Goal: Transaction & Acquisition: Download file/media

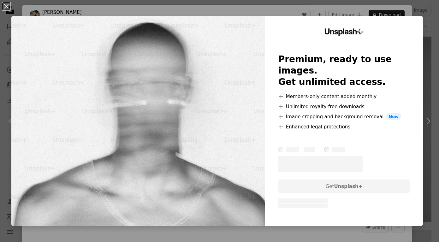
scroll to position [5054, 0]
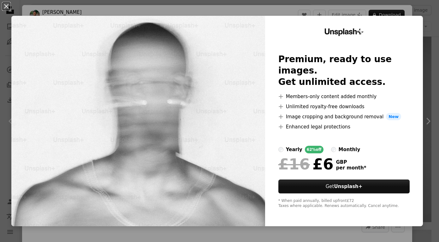
click at [420, 23] on div "Unsplash+ Premium, ready to use images. Get unlimited access. A plus sign Membe…" at bounding box center [344, 121] width 158 height 211
click at [323, 12] on div "An X shape Unsplash+ Premium, ready to use images. Get unlimited access. A plus…" at bounding box center [219, 121] width 439 height 242
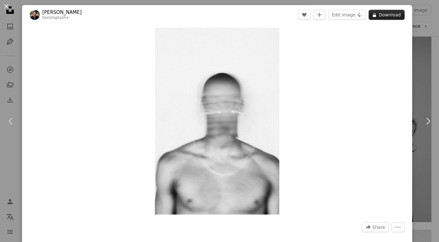
click at [387, 16] on button "A lock Download" at bounding box center [387, 15] width 36 height 10
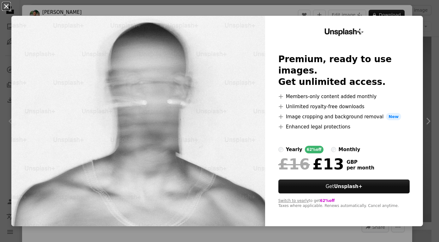
click at [6, 8] on button "An X shape" at bounding box center [7, 7] width 8 height 8
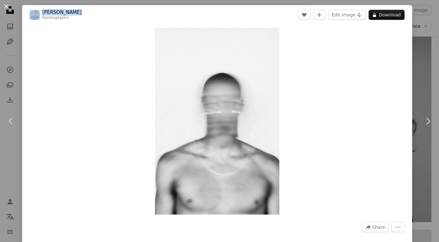
drag, startPoint x: 75, startPoint y: 12, endPoint x: 38, endPoint y: 12, distance: 37.3
click at [38, 12] on header "[PERSON_NAME] For Unsplash+ A heart A plus sign Edit image Plus sign for Unspla…" at bounding box center [217, 15] width 390 height 20
copy span "[PERSON_NAME]"
click at [4, 6] on button "An X shape" at bounding box center [7, 7] width 8 height 8
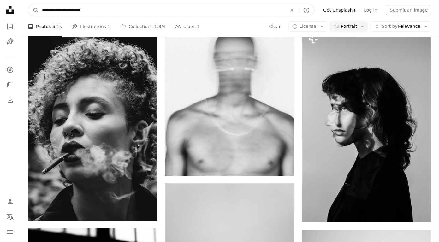
click at [151, 13] on input "**********" at bounding box center [162, 10] width 246 height 12
drag, startPoint x: 151, startPoint y: 13, endPoint x: 0, endPoint y: 5, distance: 150.8
type input "*********"
click at [33, 10] on button "A magnifying glass" at bounding box center [33, 10] width 11 height 12
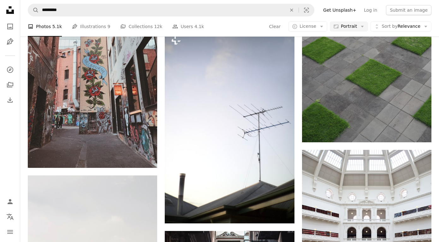
scroll to position [545, 0]
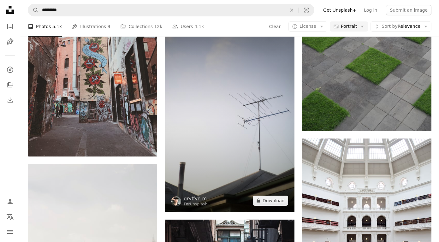
click at [238, 84] on img at bounding box center [229, 115] width 129 height 194
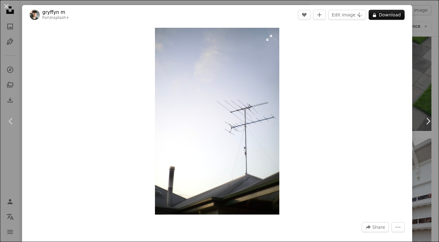
click at [274, 39] on img "Zoom in on this image" at bounding box center [217, 121] width 125 height 187
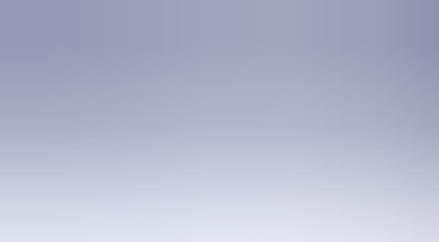
scroll to position [209, 0]
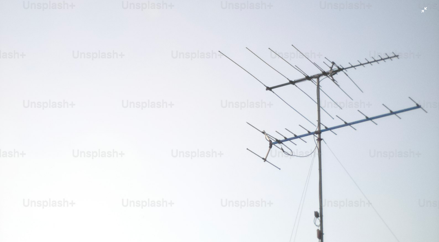
click at [265, 96] on img "Zoom out on this image" at bounding box center [220, 121] width 440 height 660
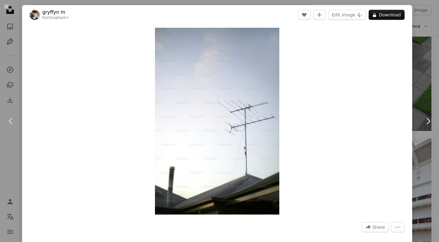
click at [265, 96] on img "Zoom in on this image" at bounding box center [217, 121] width 125 height 187
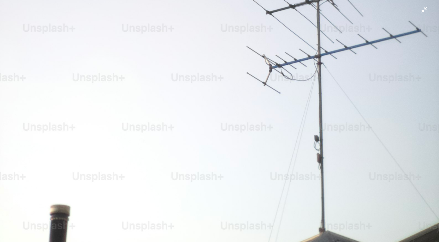
scroll to position [417, 0]
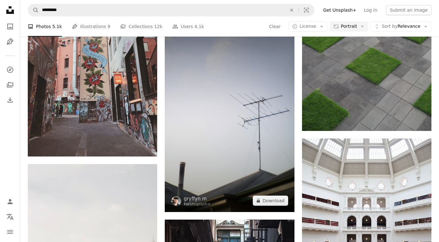
click at [219, 173] on img at bounding box center [229, 115] width 129 height 194
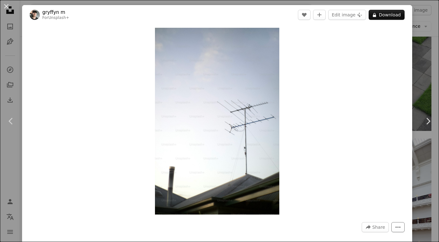
click at [401, 225] on icon "More Actions" at bounding box center [398, 227] width 6 height 6
click at [355, 80] on dialog "An X shape Chevron left Chevron right gryffyn m For Unsplash+ A heart A plus si…" at bounding box center [219, 121] width 439 height 242
click at [5, 6] on button "An X shape" at bounding box center [7, 7] width 8 height 8
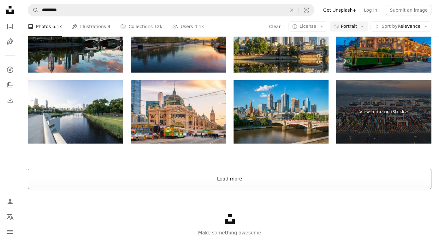
click at [237, 174] on button "Load more" at bounding box center [230, 179] width 404 height 20
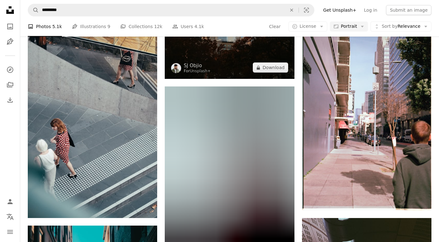
scroll to position [5383, 0]
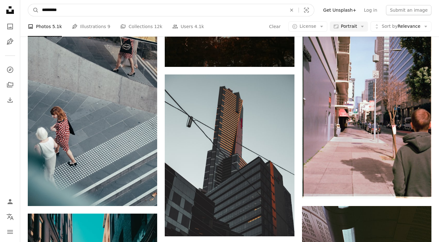
click at [189, 12] on input "*********" at bounding box center [162, 10] width 246 height 12
type input "*******"
click at [33, 10] on button "A magnifying glass" at bounding box center [33, 10] width 11 height 12
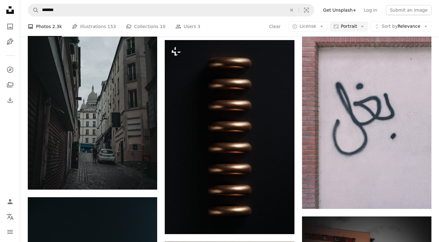
scroll to position [1150, 0]
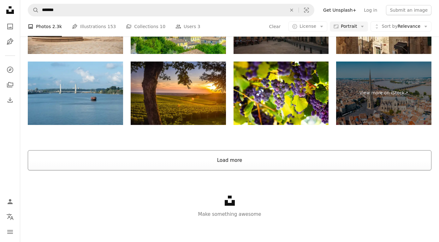
click at [282, 162] on button "Load more" at bounding box center [230, 160] width 404 height 20
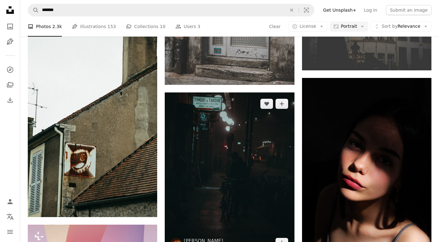
scroll to position [2459, 0]
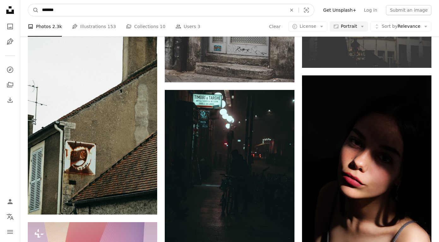
drag, startPoint x: 119, startPoint y: 11, endPoint x: 43, endPoint y: 0, distance: 76.8
click at [39, 8] on form "A magnifying glass ******* An X shape Visual search" at bounding box center [171, 10] width 287 height 13
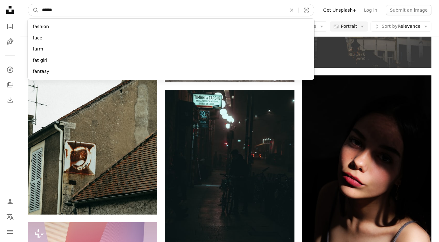
type input "*******"
click at [33, 10] on button "A magnifying glass" at bounding box center [33, 10] width 11 height 12
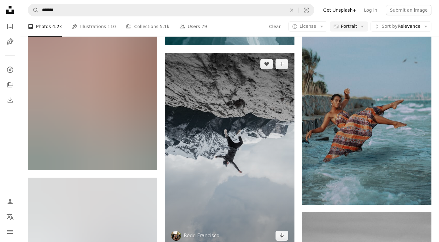
scroll to position [945, 0]
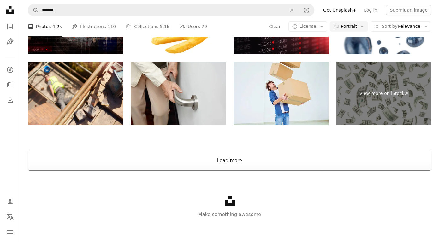
click at [271, 157] on button "Load more" at bounding box center [230, 161] width 404 height 20
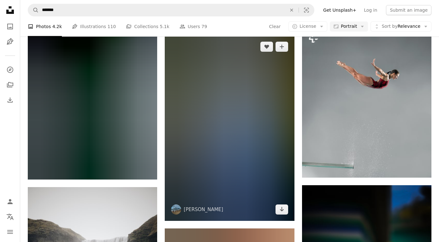
scroll to position [2293, 0]
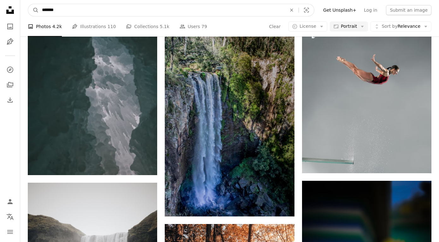
click at [128, 12] on input "*******" at bounding box center [162, 10] width 246 height 12
type input "**********"
click at [33, 10] on button "A magnifying glass" at bounding box center [33, 10] width 11 height 12
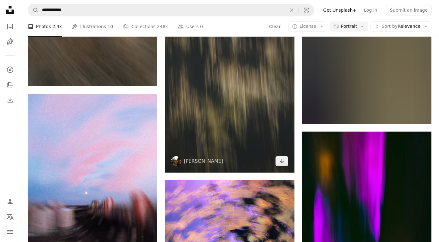
scroll to position [1010, 0]
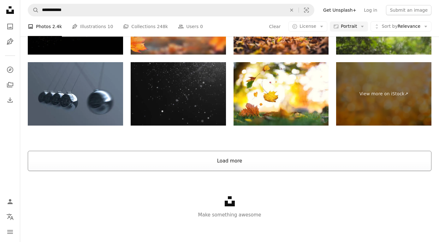
click at [252, 161] on button "Load more" at bounding box center [230, 161] width 404 height 20
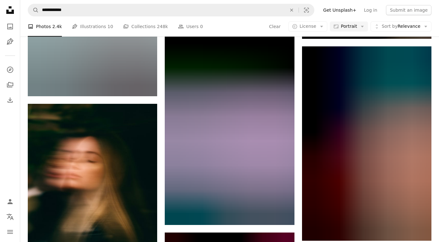
scroll to position [5976, 0]
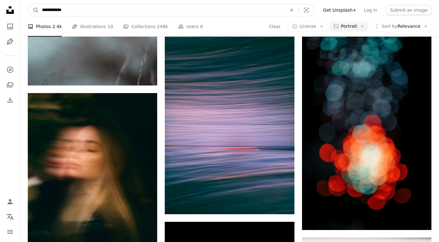
click at [151, 15] on input "**********" at bounding box center [162, 10] width 246 height 12
type input "*******"
click at [33, 10] on button "A magnifying glass" at bounding box center [33, 10] width 11 height 12
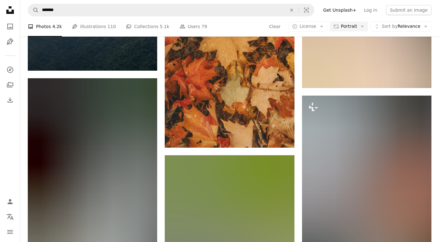
scroll to position [9783, 0]
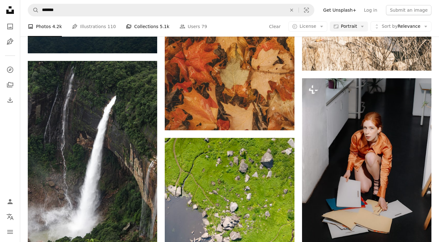
click at [140, 21] on link "A stack of folders Collections 5.1k" at bounding box center [147, 26] width 43 height 20
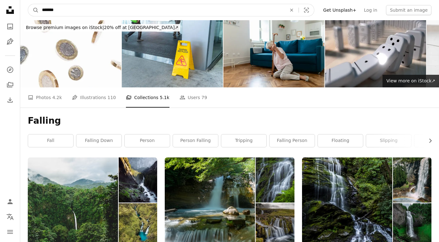
drag, startPoint x: 69, startPoint y: 12, endPoint x: 19, endPoint y: 9, distance: 50.0
type input "**********"
click at [33, 10] on button "A magnifying glass" at bounding box center [33, 10] width 11 height 12
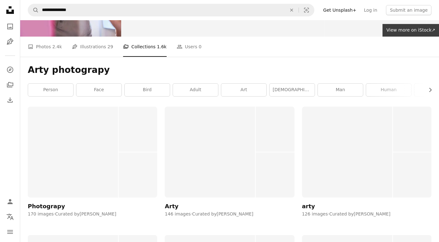
scroll to position [77, 0]
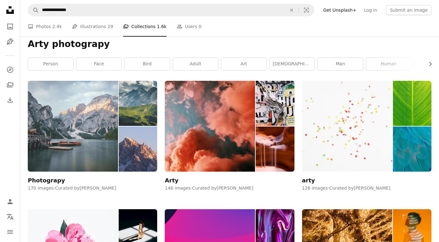
click at [56, 181] on div "Photograpy" at bounding box center [46, 181] width 37 height 8
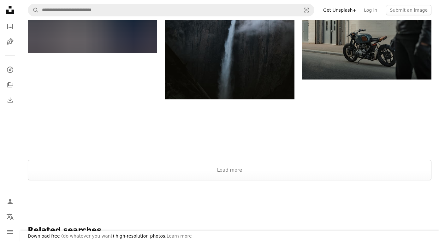
scroll to position [1129, 0]
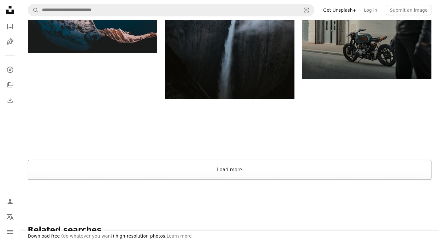
click at [253, 176] on button "Load more" at bounding box center [230, 170] width 404 height 20
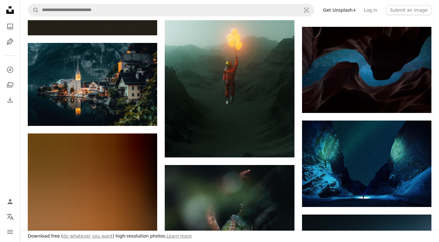
scroll to position [1864, 0]
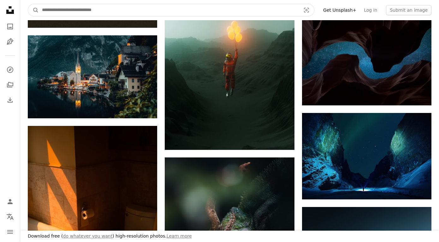
click at [173, 11] on input "Find visuals sitewide" at bounding box center [169, 10] width 260 height 12
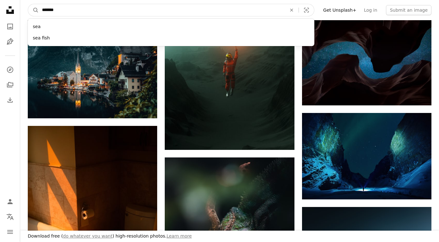
type input "********"
click at [33, 10] on button "A magnifying glass" at bounding box center [33, 10] width 11 height 12
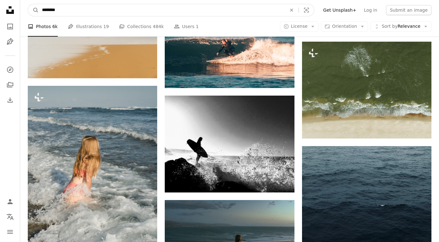
drag, startPoint x: 125, startPoint y: 9, endPoint x: 10, endPoint y: 14, distance: 115.1
click at [10, 14] on div "Unsplash logo Unsplash Home A photo Pen Tool A compass A stack of folders Downl…" at bounding box center [219, 5] width 439 height 1527
type input "***"
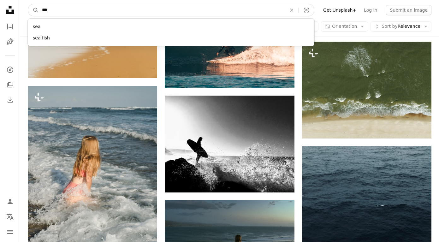
click at [33, 10] on button "A magnifying glass" at bounding box center [33, 10] width 11 height 12
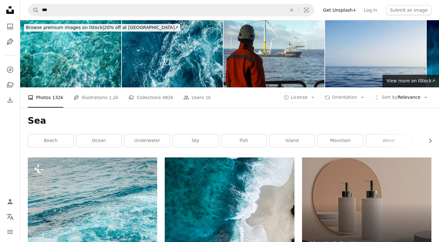
scroll to position [0, 0]
click at [378, 62] on img at bounding box center [375, 53] width 101 height 67
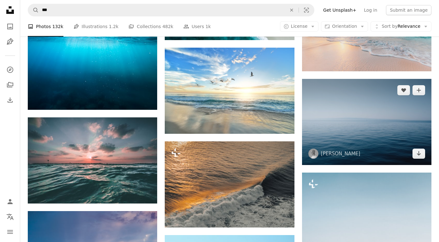
click at [368, 112] on img at bounding box center [366, 122] width 129 height 86
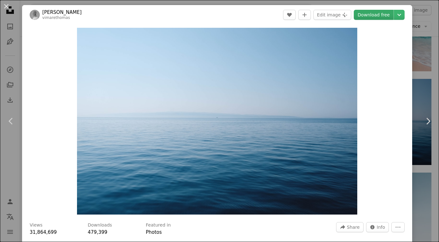
click at [385, 17] on link "Download free" at bounding box center [374, 15] width 40 height 10
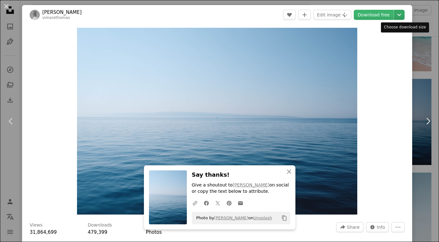
click at [404, 14] on icon "Chevron down" at bounding box center [399, 15] width 10 height 8
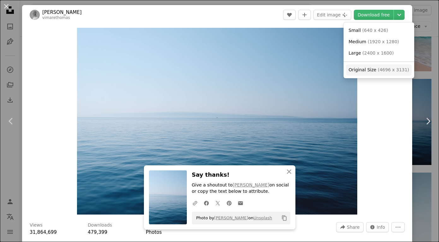
click at [399, 69] on span "( 4696 x 3131 )" at bounding box center [393, 69] width 31 height 5
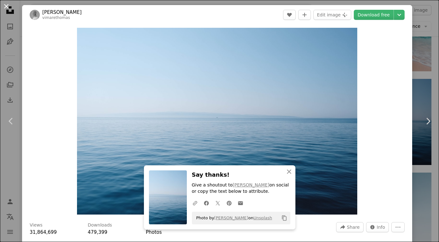
click at [4, 6] on button "An X shape" at bounding box center [7, 7] width 8 height 8
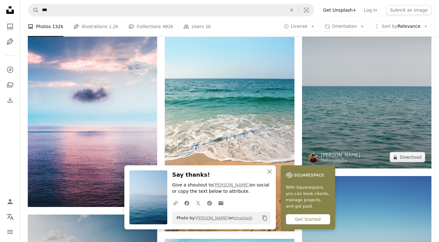
scroll to position [557, 0]
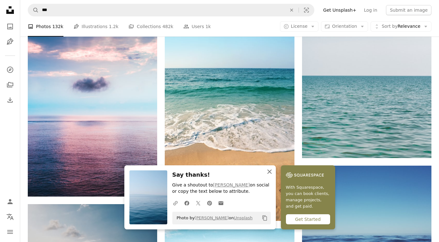
click at [272, 171] on icon "An X shape" at bounding box center [270, 172] width 8 height 8
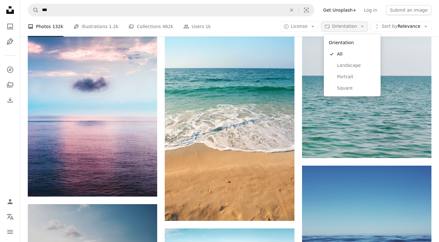
click at [357, 27] on span "Orientation" at bounding box center [344, 26] width 25 height 5
click at [359, 64] on span "Landscape" at bounding box center [356, 65] width 39 height 6
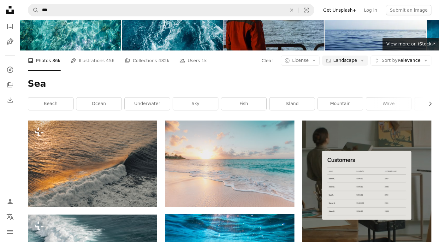
scroll to position [61, 0]
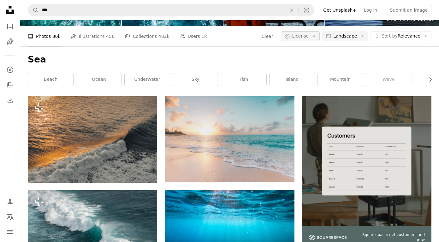
click at [290, 36] on icon "A copyright icon ©" at bounding box center [287, 36] width 6 height 6
click at [308, 88] on span "Free" at bounding box center [316, 87] width 39 height 6
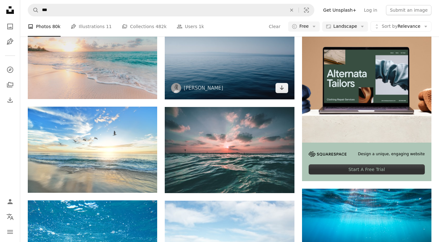
scroll to position [238, 0]
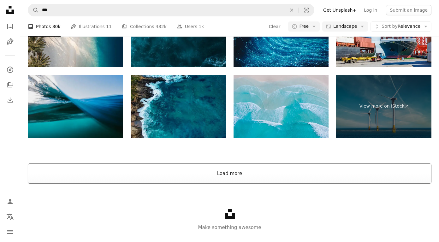
click at [264, 164] on button "Load more" at bounding box center [230, 174] width 404 height 20
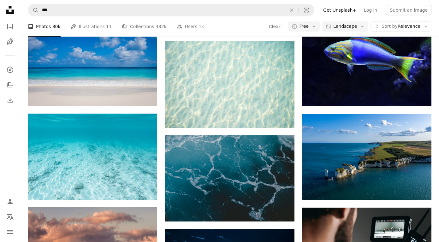
scroll to position [1856, 0]
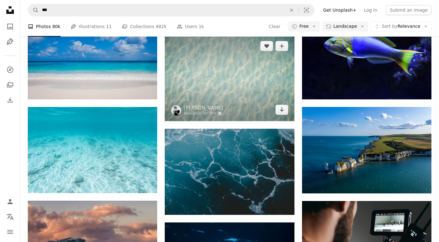
click at [249, 72] on img at bounding box center [229, 78] width 129 height 86
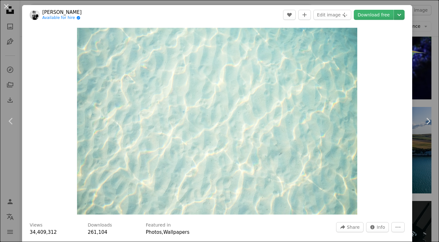
click at [404, 16] on icon "Chevron down" at bounding box center [399, 15] width 10 height 8
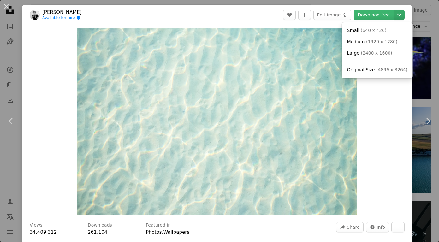
click at [404, 16] on icon "Chevron down" at bounding box center [399, 15] width 10 height 8
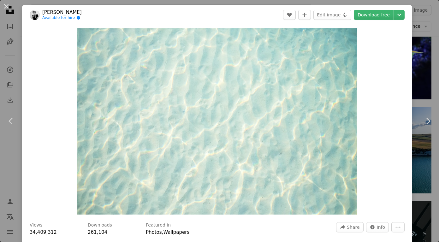
click at [19, 47] on div "An X shape Chevron left Chevron right Mink Mingle Available for hire A checkmar…" at bounding box center [219, 121] width 439 height 242
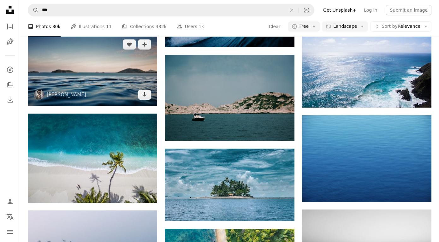
scroll to position [2357, 0]
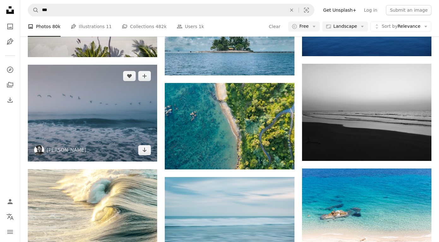
click at [123, 109] on img at bounding box center [92, 113] width 129 height 97
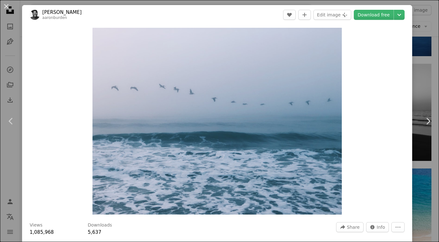
click at [435, 64] on div "An X shape Chevron left Chevron right [PERSON_NAME] aaronburden A heart A plus …" at bounding box center [219, 121] width 439 height 242
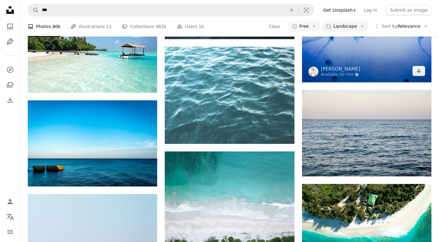
scroll to position [3960, 0]
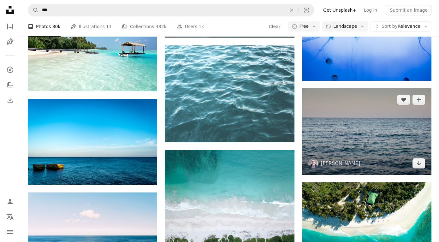
click at [363, 113] on img at bounding box center [366, 131] width 129 height 87
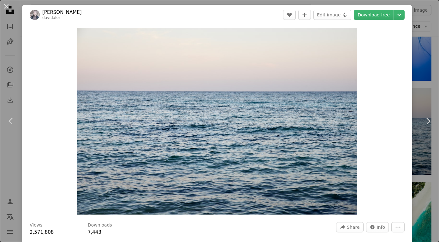
click at [429, 27] on div "An X shape Chevron left Chevron right [PERSON_NAME] A heart A plus sign Edit im…" at bounding box center [219, 121] width 439 height 242
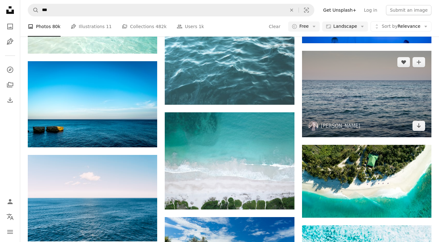
scroll to position [4011, 0]
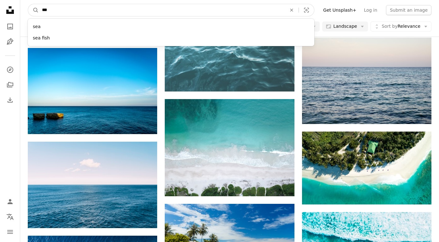
drag, startPoint x: 151, startPoint y: 8, endPoint x: 0, endPoint y: 5, distance: 150.6
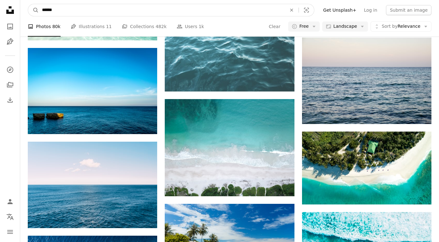
type input "*****"
click at [33, 10] on button "A magnifying glass" at bounding box center [33, 10] width 11 height 12
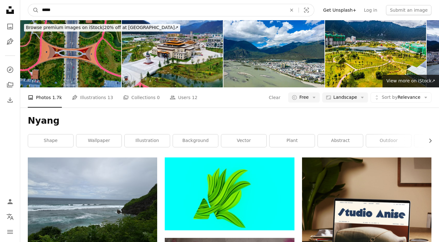
click at [86, 11] on input "*****" at bounding box center [162, 10] width 246 height 12
type input "**********"
click at [33, 10] on button "A magnifying glass" at bounding box center [33, 10] width 11 height 12
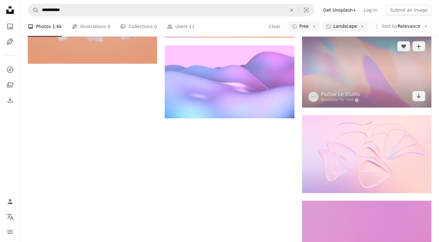
scroll to position [634, 0]
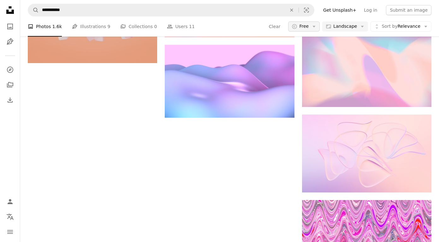
click at [313, 24] on button "A copyright icon © Free Arrow down" at bounding box center [304, 26] width 32 height 10
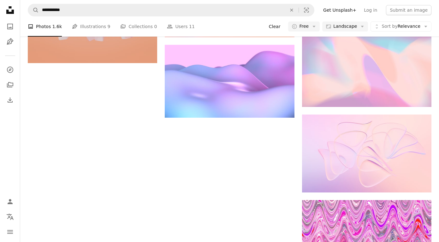
click at [279, 26] on button "Clear" at bounding box center [275, 26] width 12 height 10
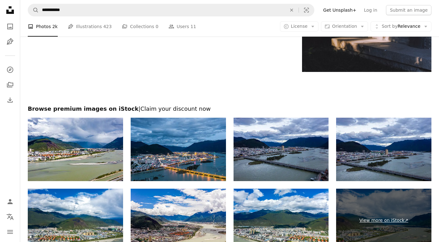
scroll to position [982, 0]
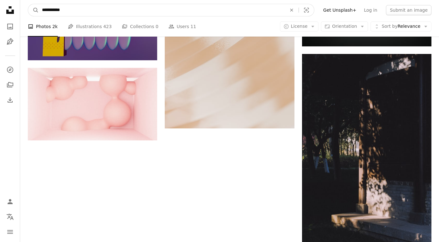
drag, startPoint x: 130, startPoint y: 13, endPoint x: 24, endPoint y: 8, distance: 105.9
click at [24, 8] on nav "**********" at bounding box center [229, 10] width 419 height 20
type input "****"
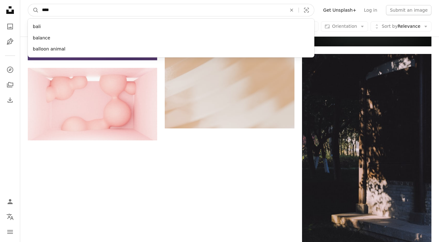
click at [33, 10] on button "A magnifying glass" at bounding box center [33, 10] width 11 height 12
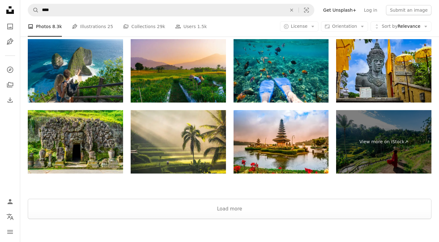
scroll to position [1308, 0]
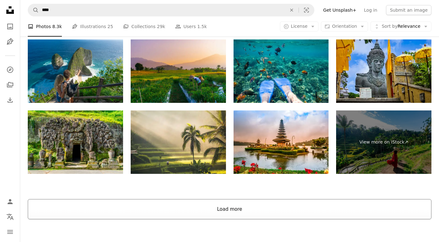
click at [248, 211] on button "Load more" at bounding box center [230, 209] width 404 height 20
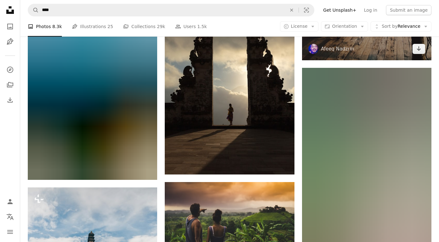
scroll to position [2697, 0]
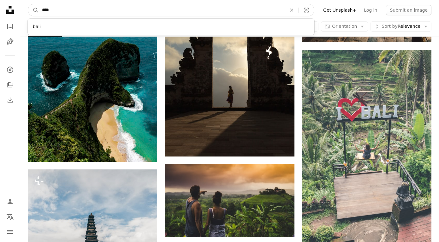
drag, startPoint x: 173, startPoint y: 10, endPoint x: 39, endPoint y: 9, distance: 134.2
click at [39, 9] on input "****" at bounding box center [162, 10] width 246 height 12
type input "**********"
click at [33, 10] on button "A magnifying glass" at bounding box center [33, 10] width 11 height 12
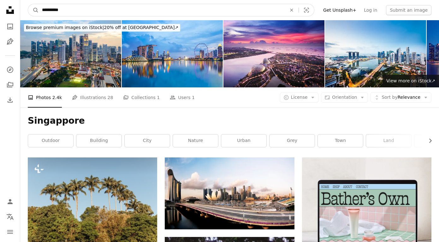
click at [56, 11] on input "**********" at bounding box center [162, 10] width 246 height 12
type input "*********"
click at [33, 10] on button "A magnifying glass" at bounding box center [33, 10] width 11 height 12
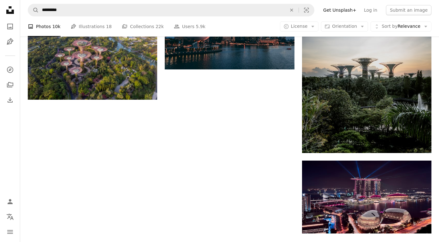
scroll to position [894, 0]
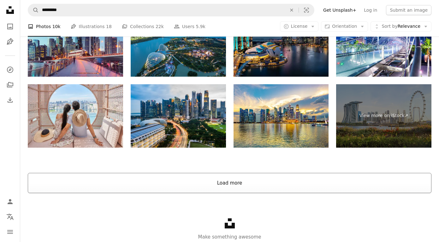
click at [245, 180] on button "Load more" at bounding box center [230, 183] width 404 height 20
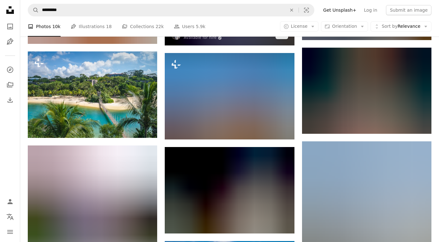
scroll to position [2833, 0]
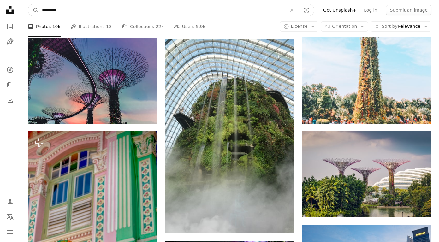
drag, startPoint x: 180, startPoint y: 12, endPoint x: 33, endPoint y: -6, distance: 148.3
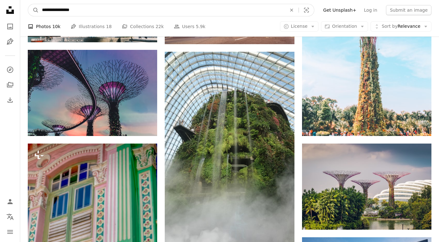
type input "**********"
click at [33, 10] on button "A magnifying glass" at bounding box center [33, 10] width 11 height 12
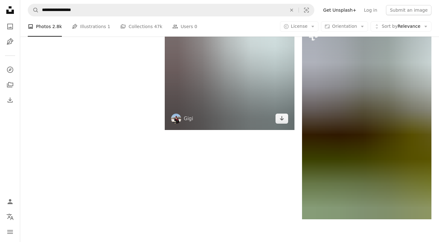
scroll to position [985, 0]
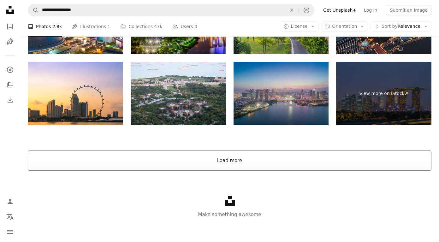
click at [255, 157] on button "Load more" at bounding box center [230, 161] width 404 height 20
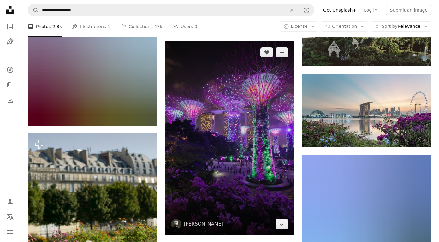
scroll to position [2207, 0]
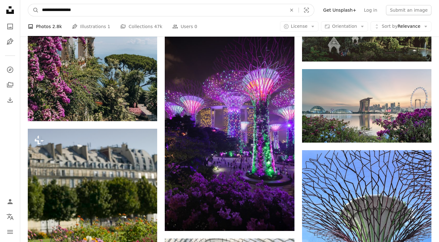
click at [100, 4] on form "**********" at bounding box center [171, 10] width 287 height 13
click at [105, 9] on input "**********" at bounding box center [162, 10] width 246 height 12
type input "*"
type input "*********"
click at [33, 10] on button "A magnifying glass" at bounding box center [33, 10] width 11 height 12
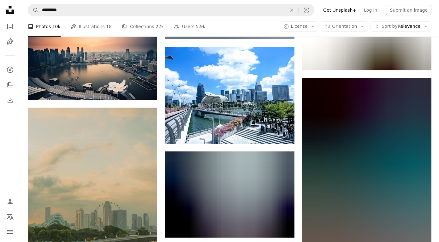
scroll to position [11457, 0]
